Goal: Task Accomplishment & Management: Use online tool/utility

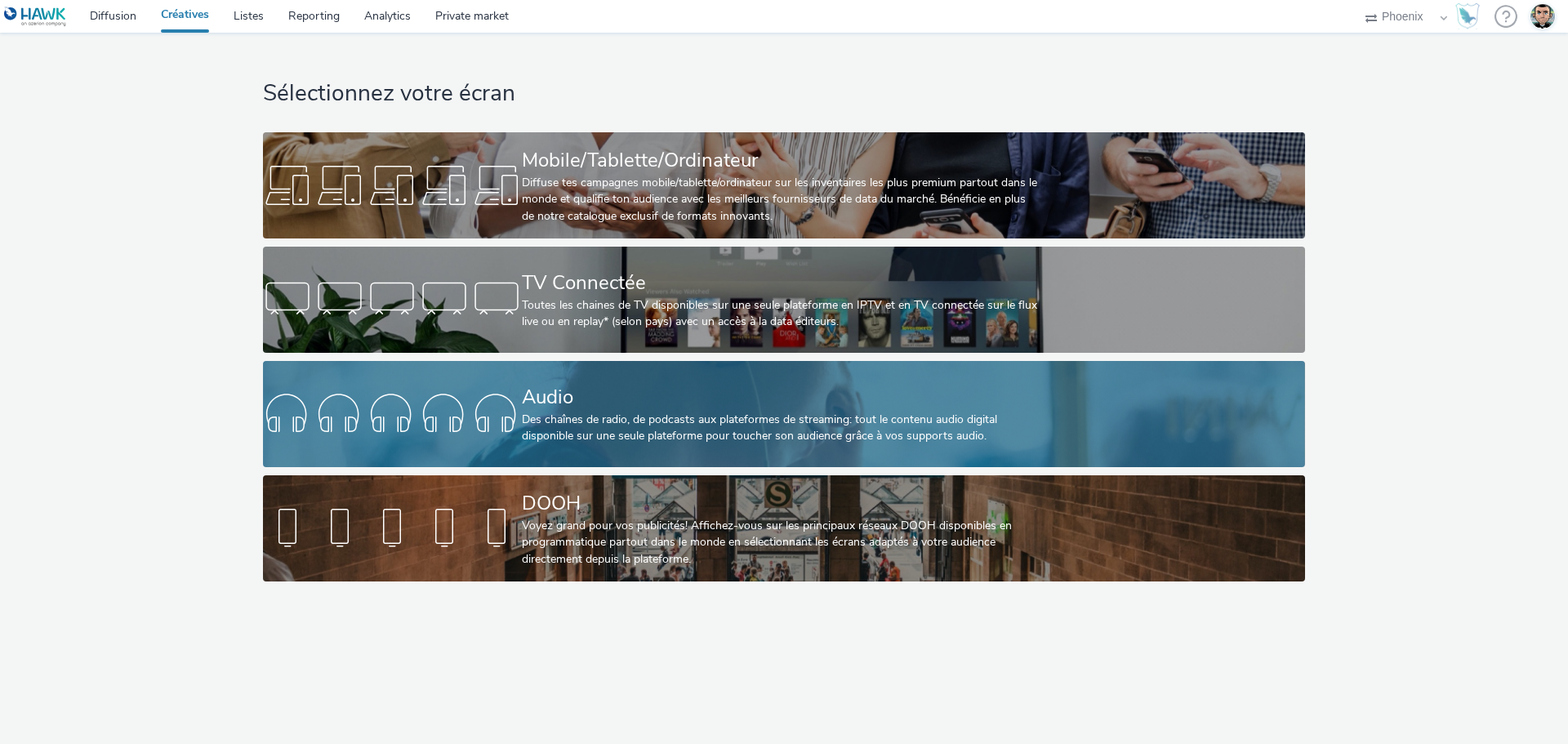
click at [637, 431] on div "Des chaînes de radio, de podcasts aux plateformes de streaming: tout le contenu…" at bounding box center [780, 428] width 518 height 33
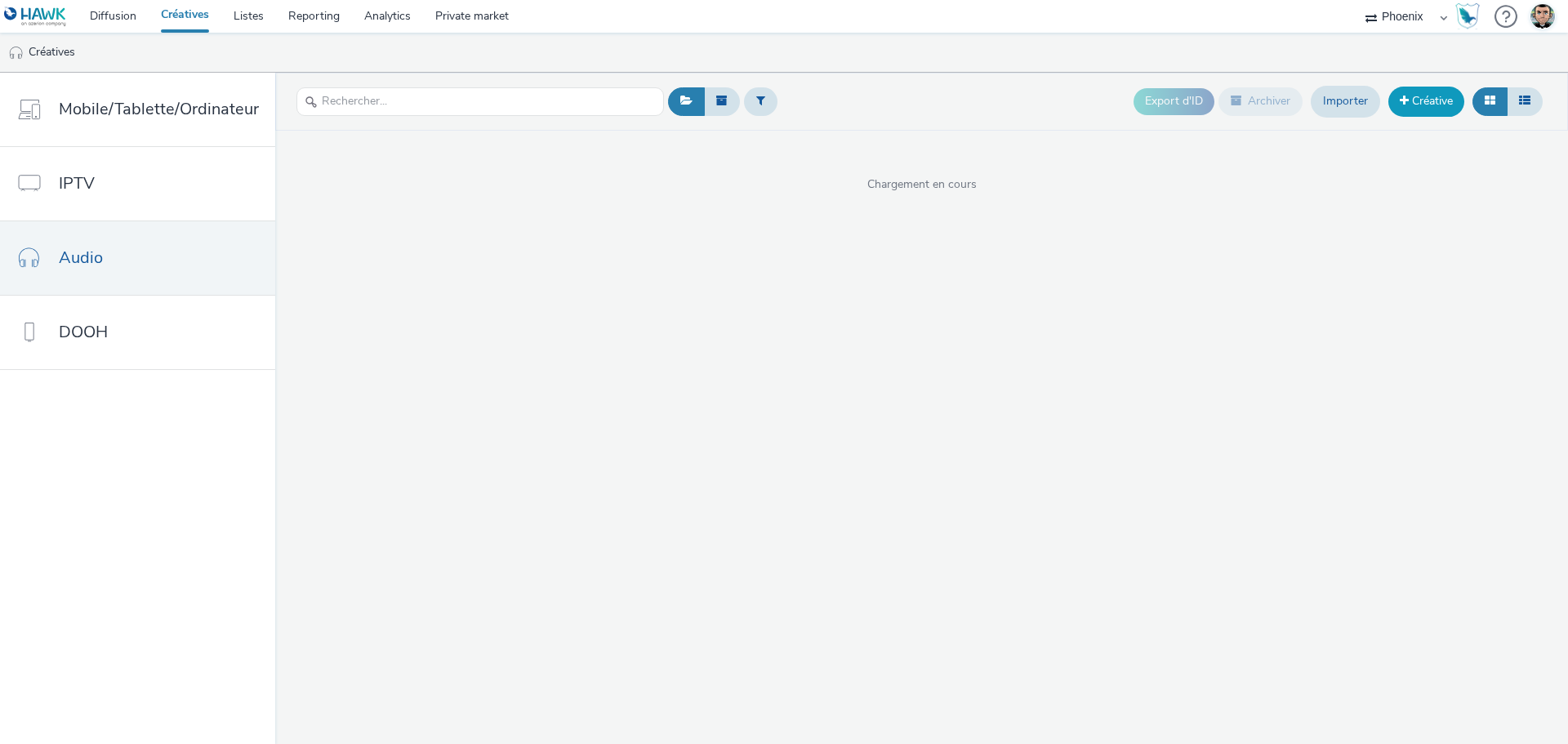
click at [1400, 106] on span at bounding box center [1403, 101] width 9 height 11
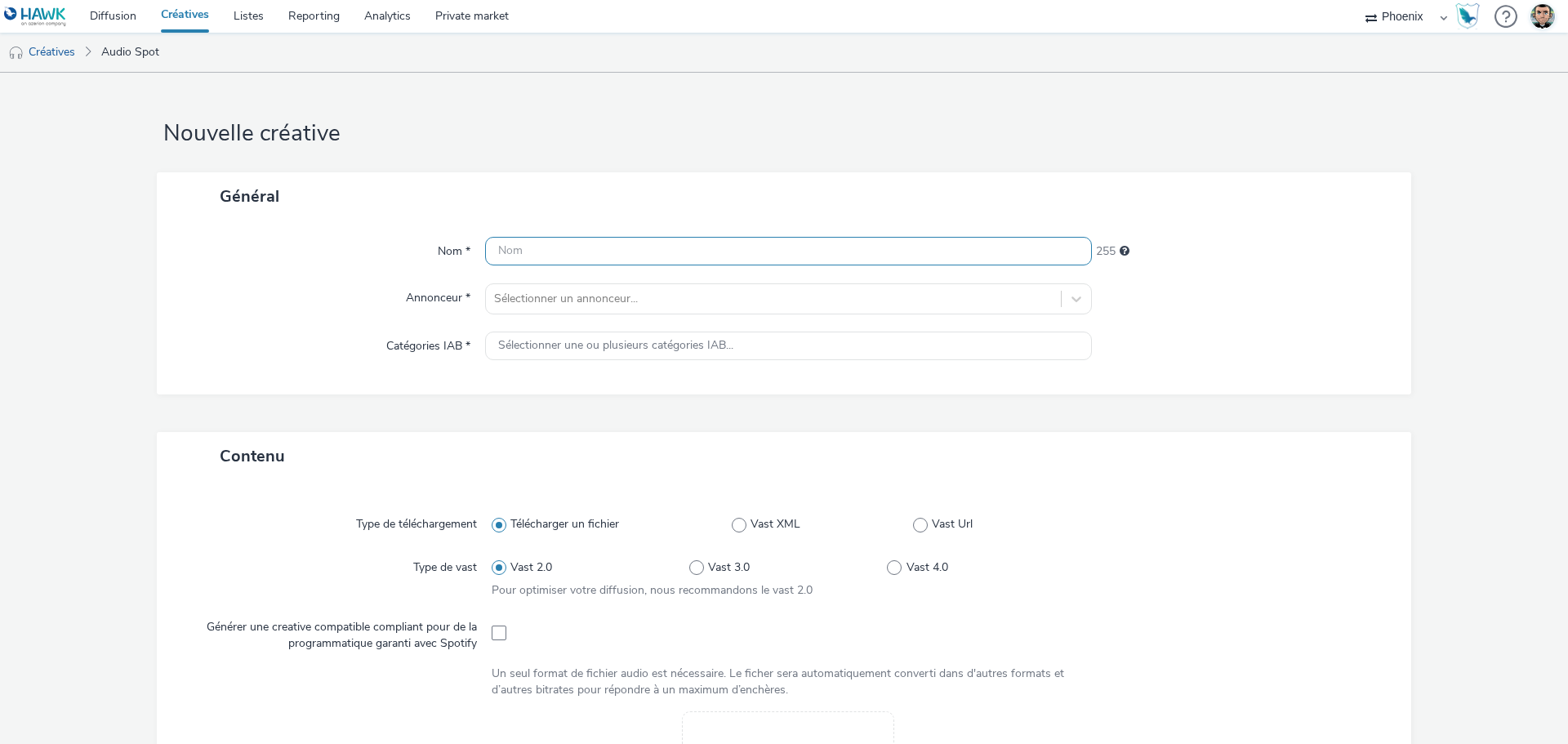
click at [582, 242] on input "text" at bounding box center [789, 251] width 607 height 29
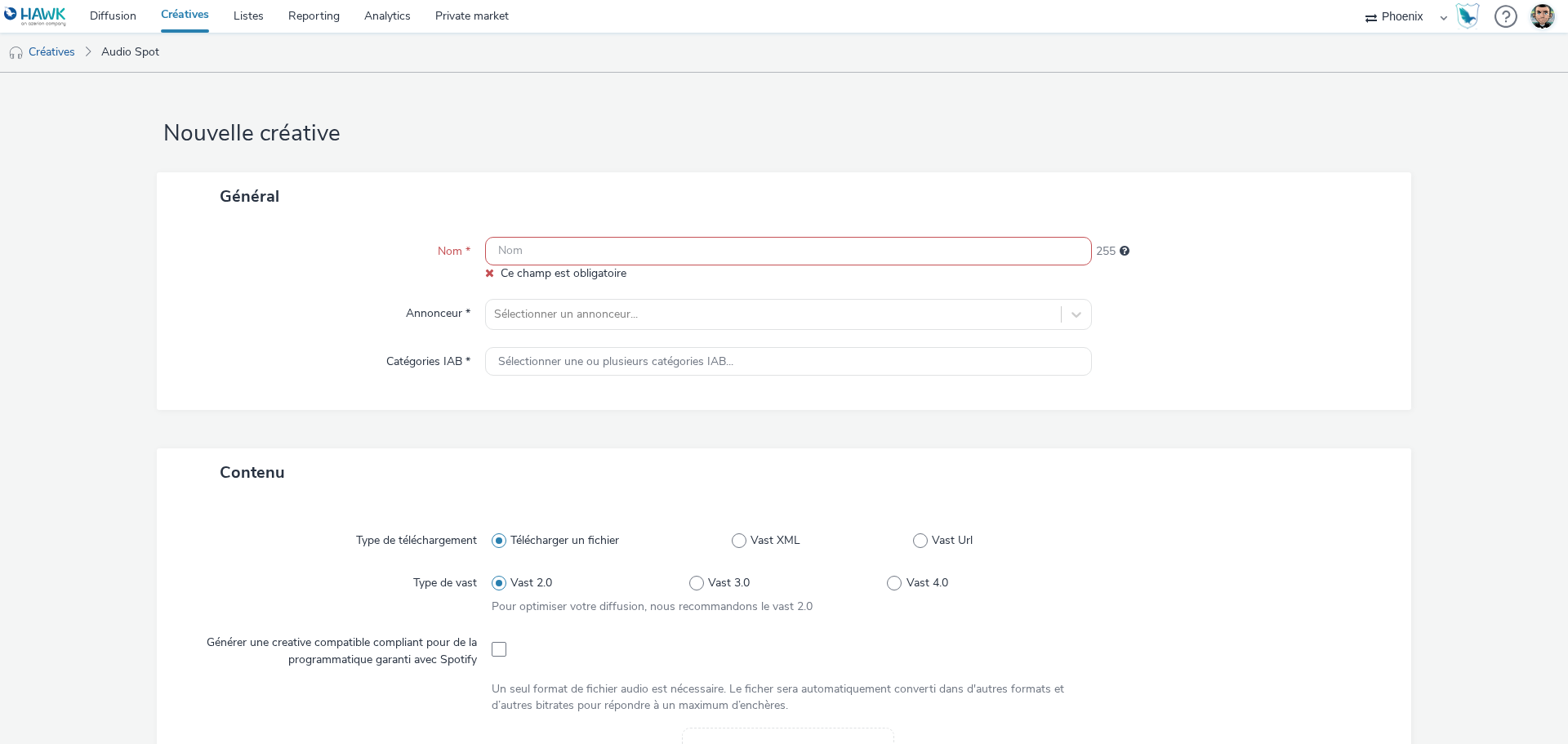
click at [594, 242] on input "text" at bounding box center [789, 251] width 607 height 29
paste input "2510_CR Bourgogne Franche-Comté_jeunesse__Awareness_Audio_Phoenix_Phoenix_Multi…"
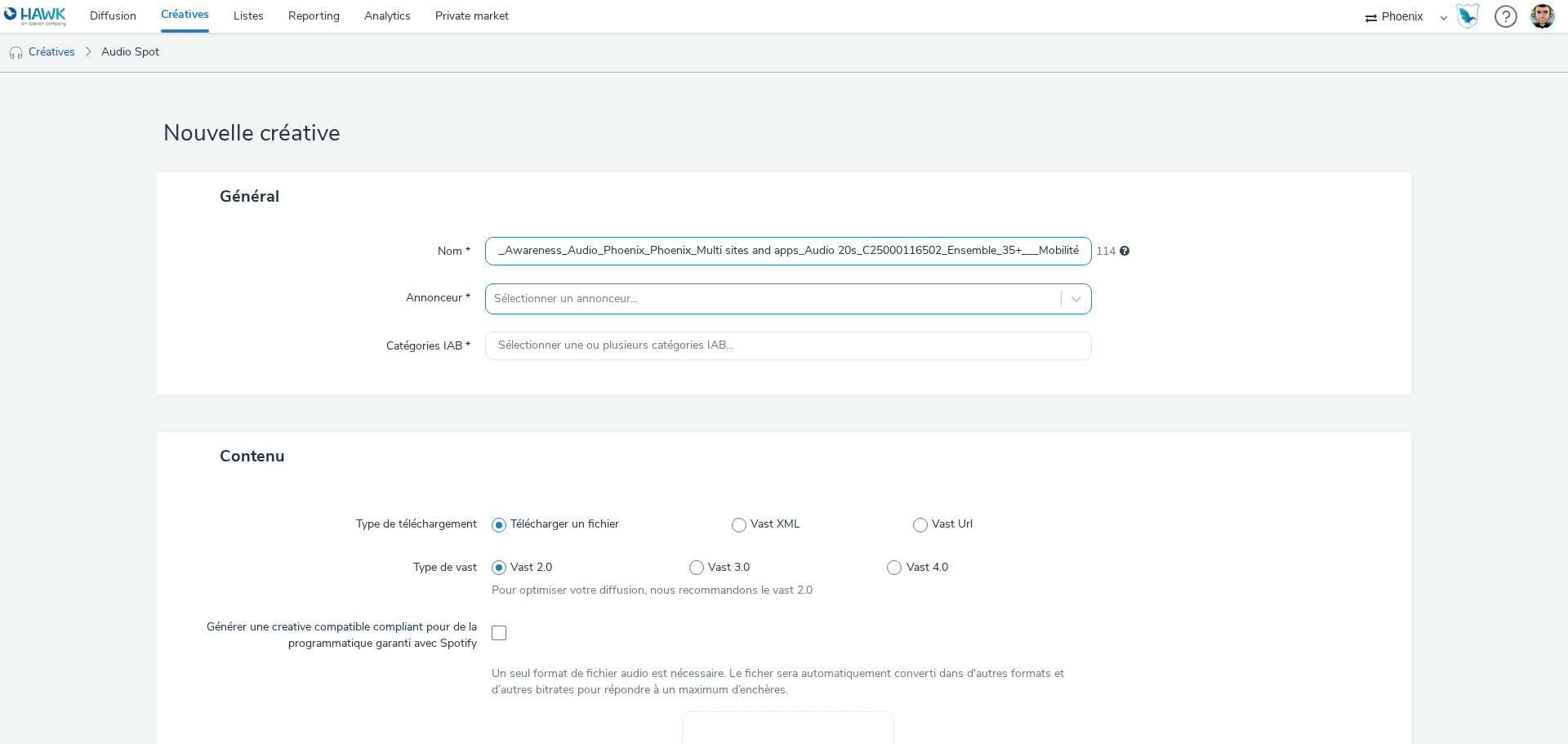
type input "2510_CR Bourgogne Franche-Comté_jeunesse__Awareness_Audio_Phoenix_Phoenix_Multi…"
click at [566, 294] on div at bounding box center [773, 299] width 559 height 20
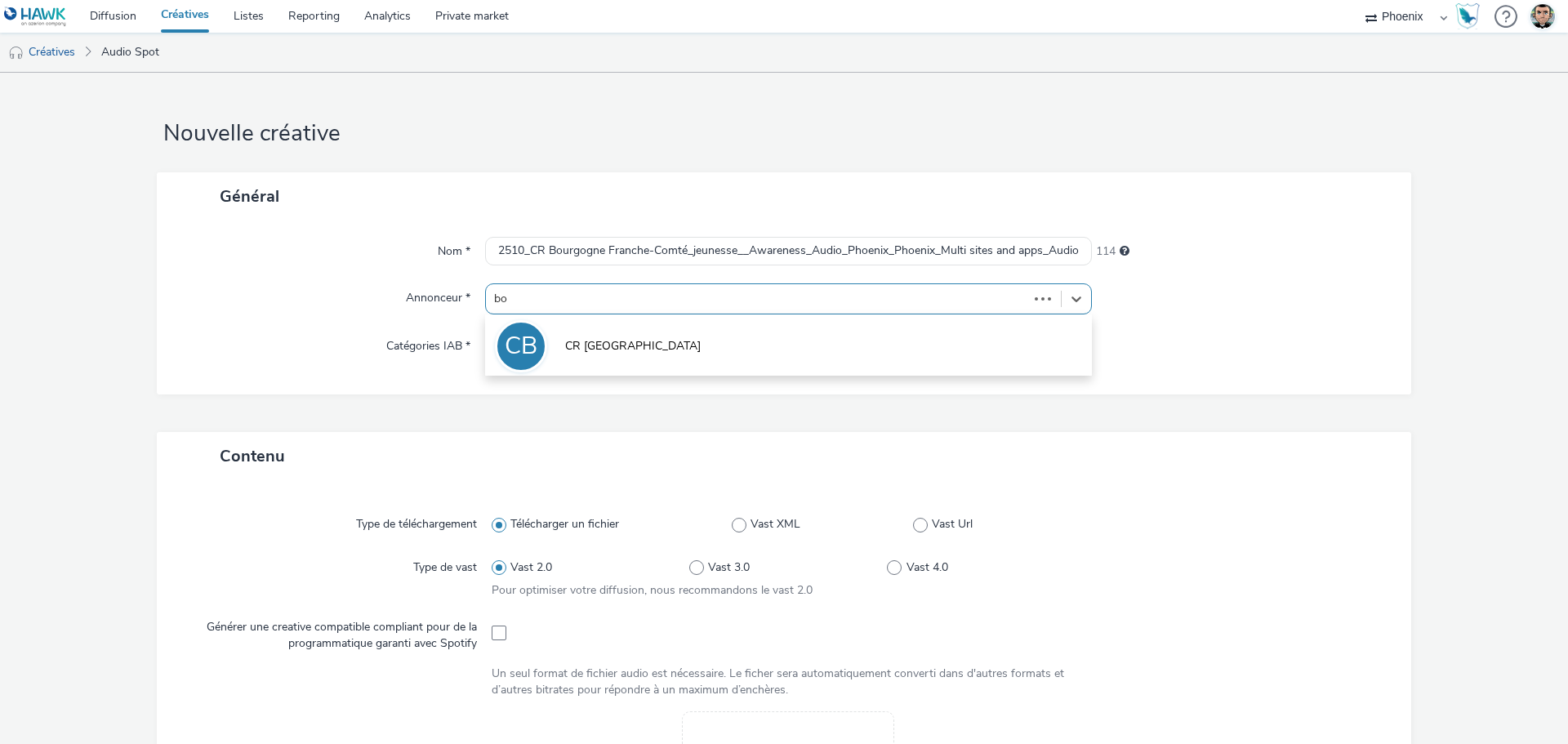
type input "bou"
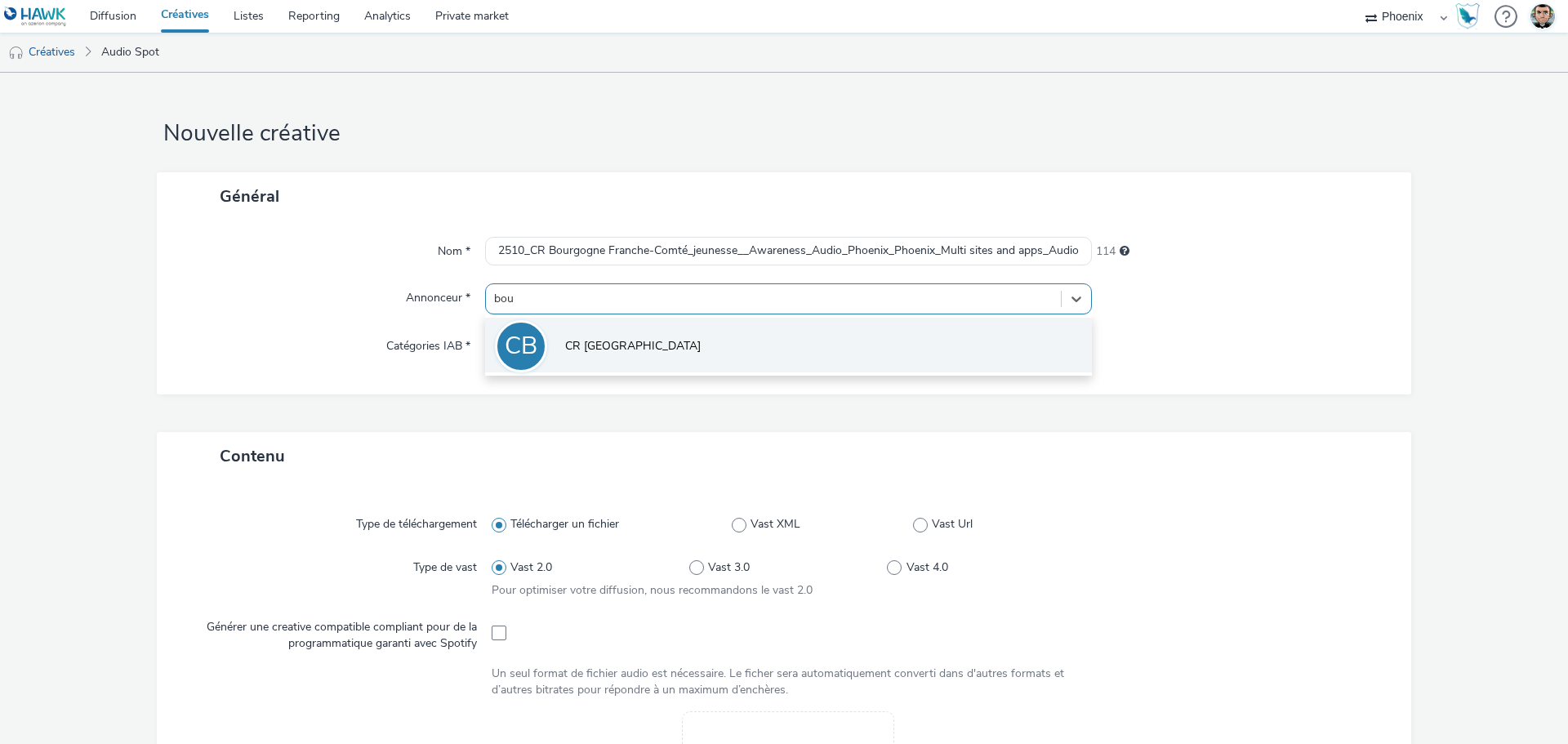
click at [598, 340] on span "CR [GEOGRAPHIC_DATA]" at bounding box center [633, 345] width 135 height 16
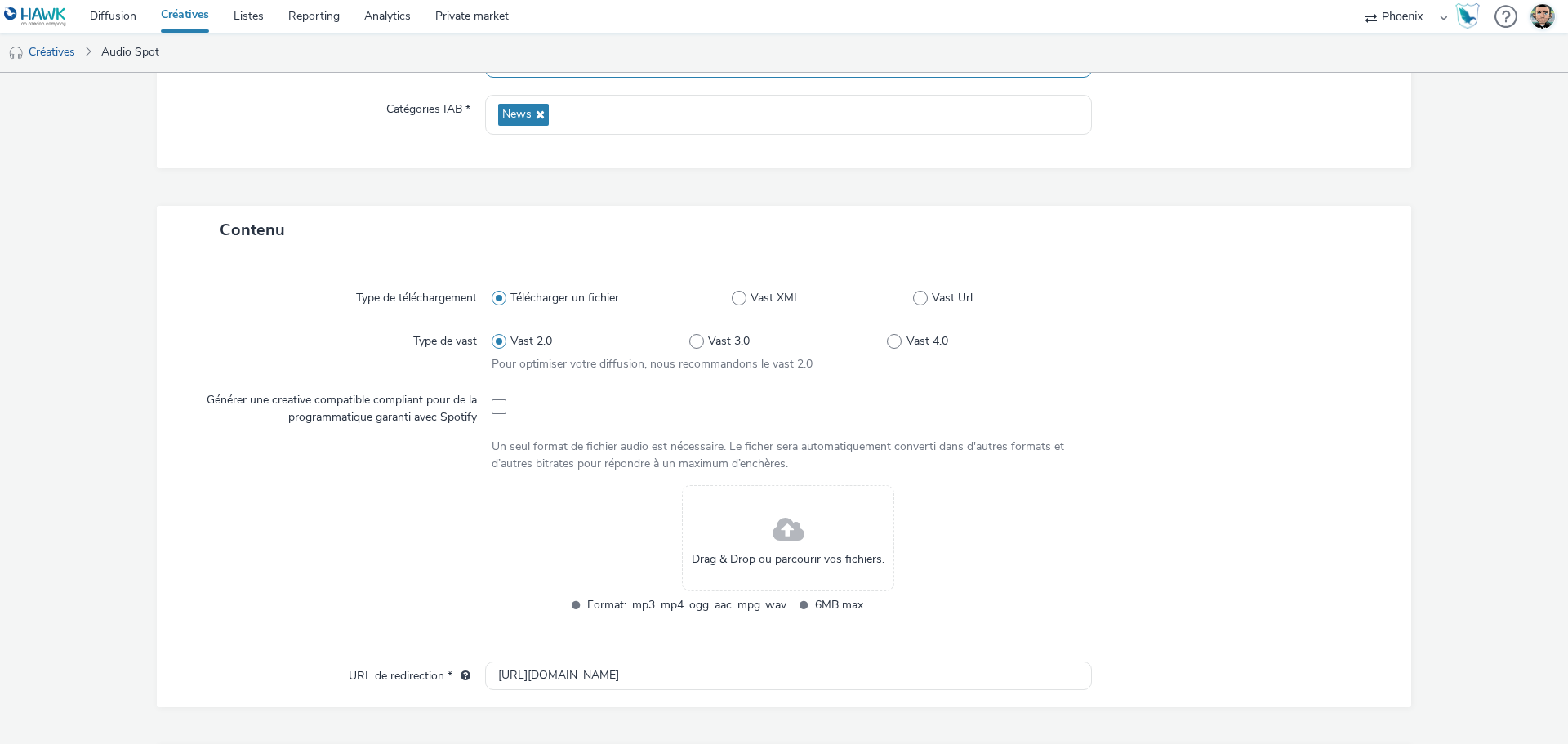
scroll to position [297, 0]
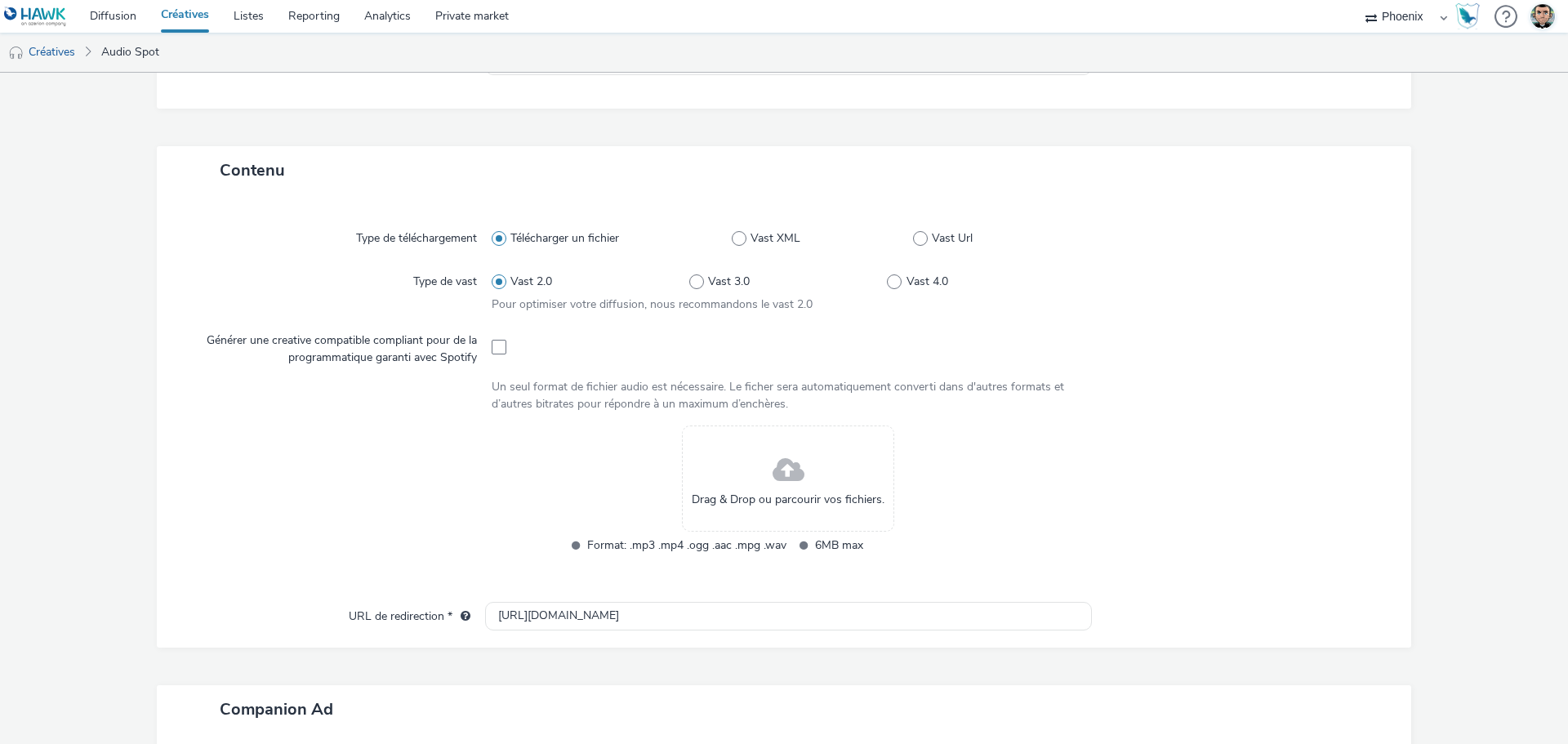
click at [790, 464] on span at bounding box center [788, 470] width 31 height 43
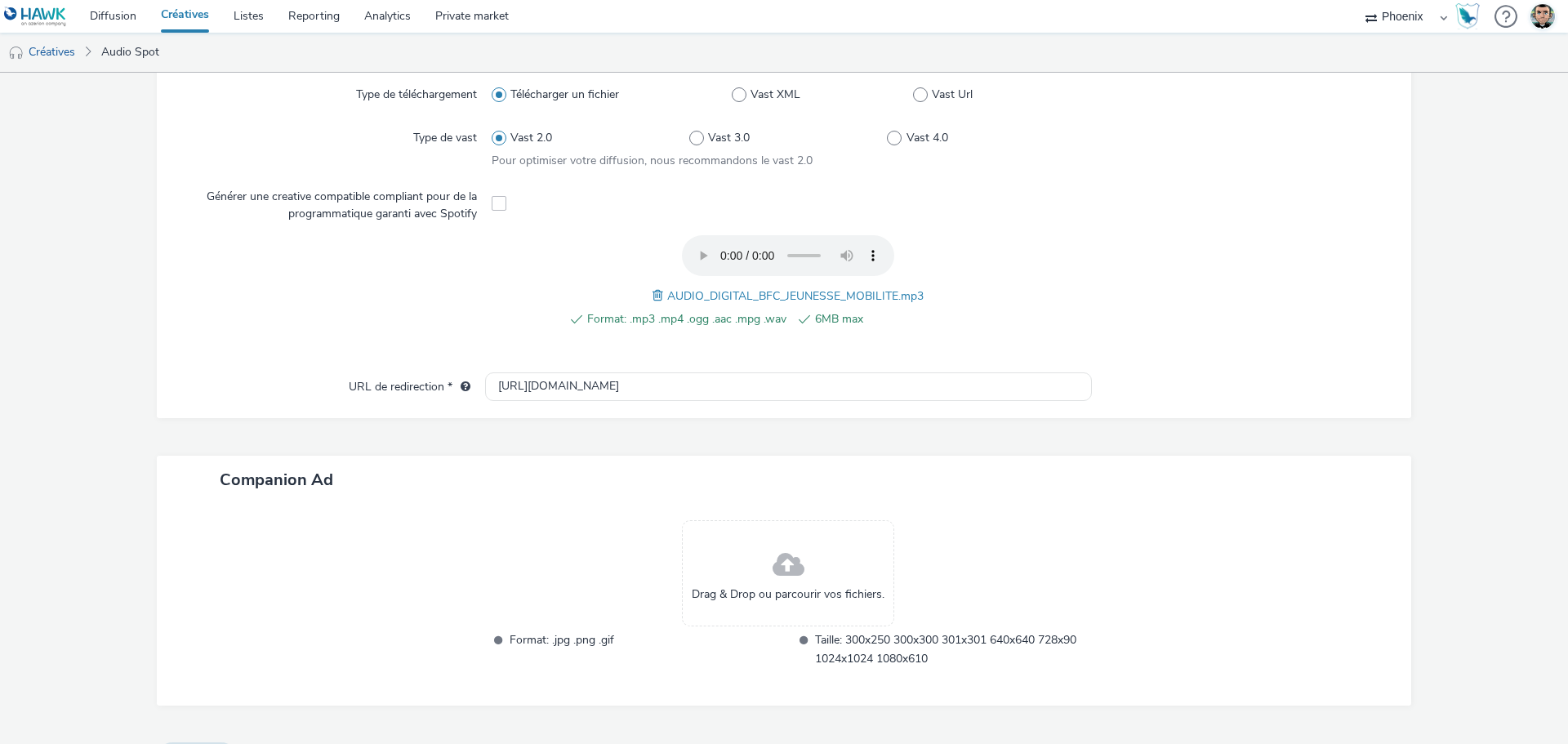
scroll to position [481, 0]
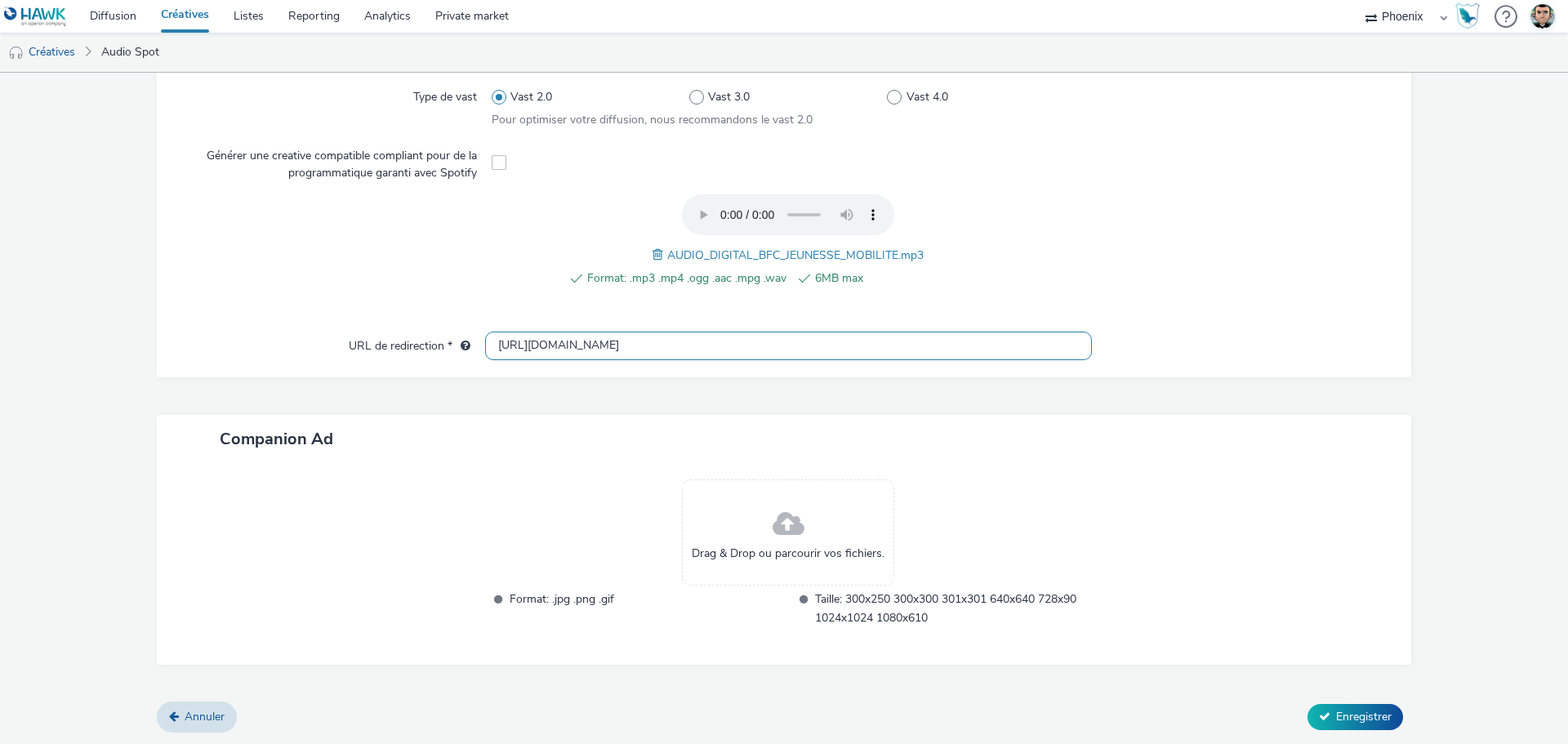
click at [591, 343] on input "[URL][DOMAIN_NAME]" at bounding box center [789, 345] width 607 height 29
paste input "s://[DOMAIN_NAME][URL]"
type input "[URL][DOMAIN_NAME]"
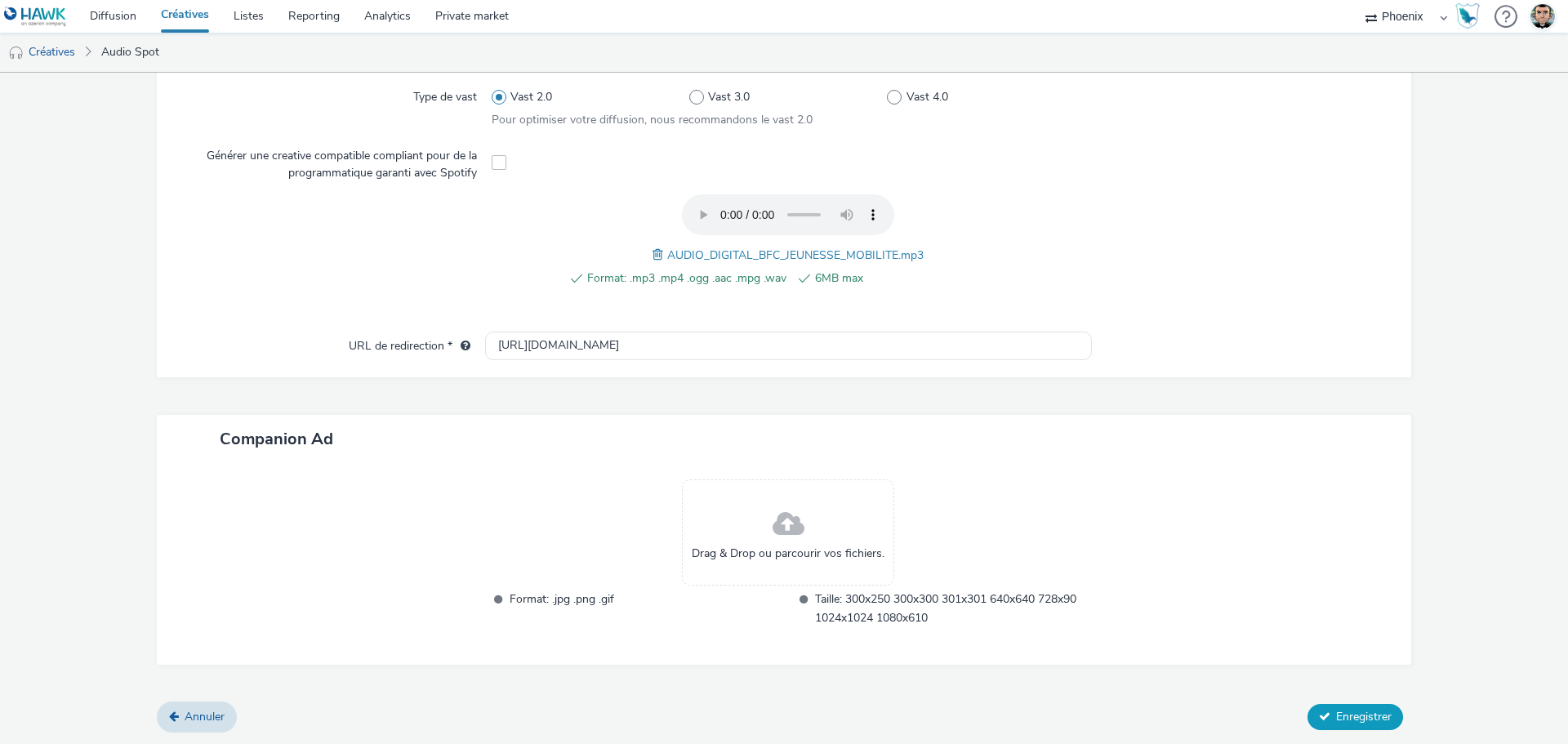
click at [1336, 715] on span "Enregistrer" at bounding box center [1363, 716] width 55 height 15
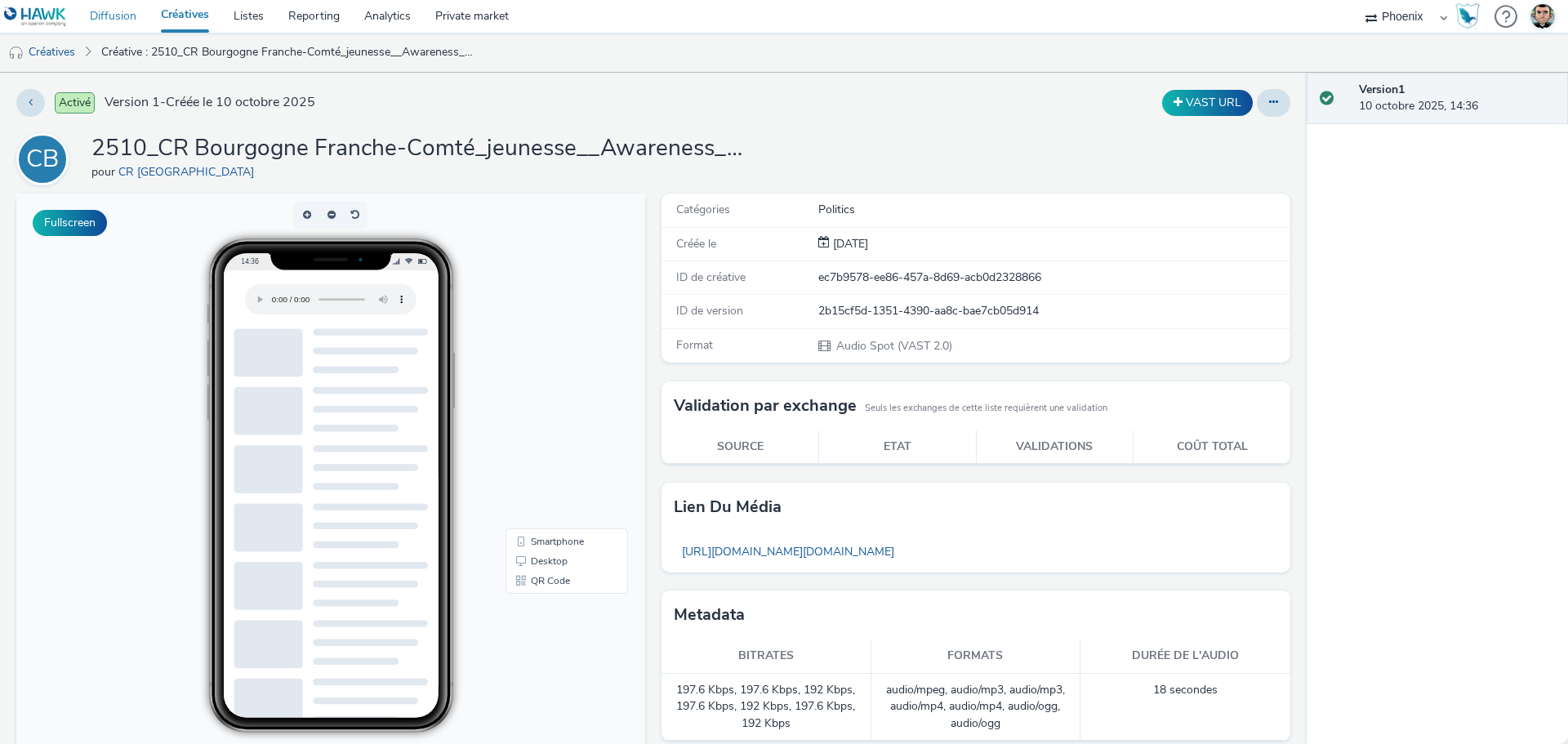
click at [118, 19] on link "Diffusion" at bounding box center [113, 16] width 71 height 32
